Goal: Find specific page/section: Find specific page/section

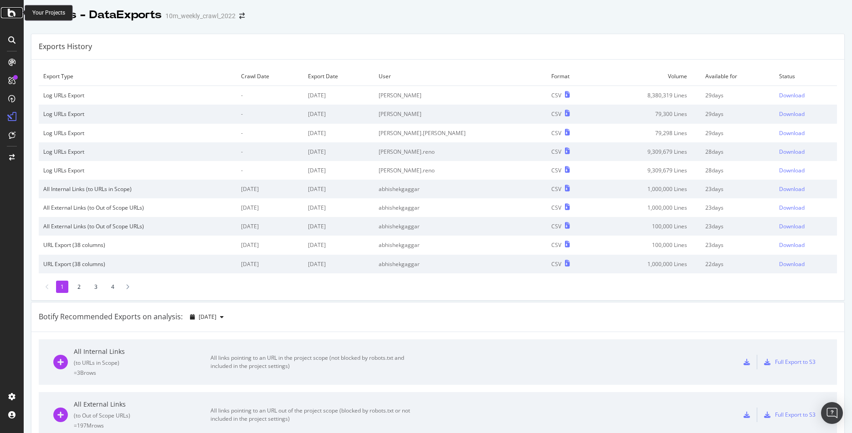
click at [10, 12] on icon at bounding box center [12, 12] width 8 height 11
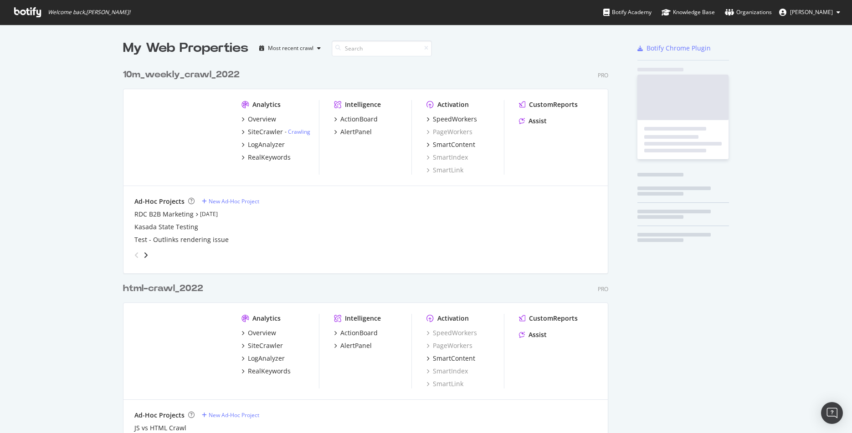
scroll to position [433, 852]
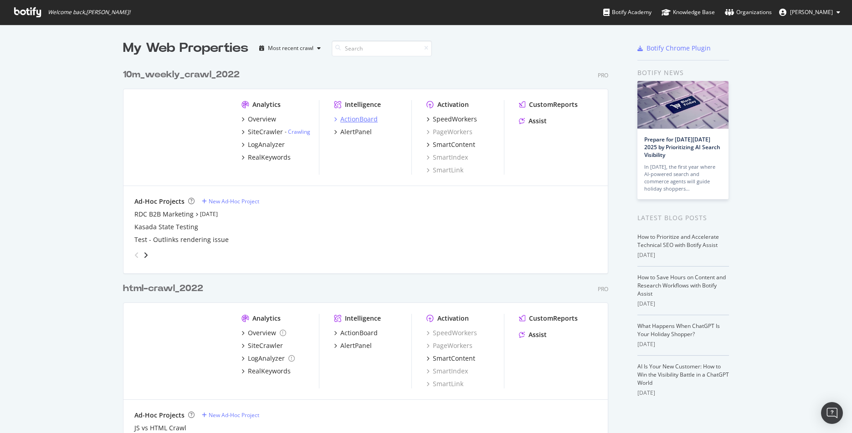
click at [362, 120] on div "ActionBoard" at bounding box center [358, 119] width 37 height 9
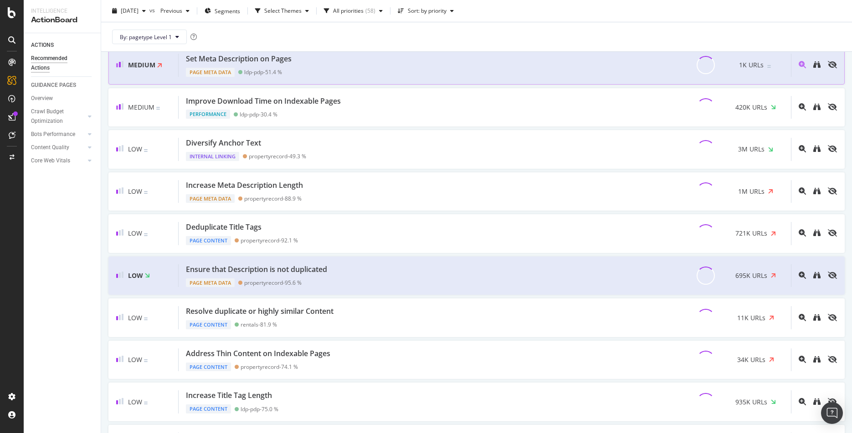
scroll to position [275, 0]
